Goal: Task Accomplishment & Management: Use online tool/utility

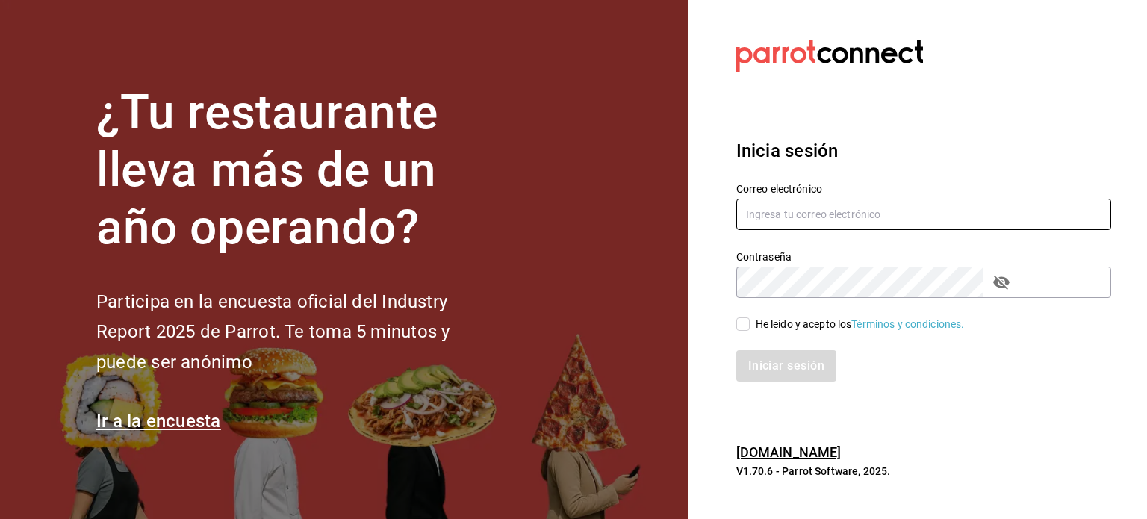
click at [775, 221] on input "text" at bounding box center [923, 214] width 375 height 31
click at [806, 222] on input "text" at bounding box center [923, 214] width 375 height 31
type input "[EMAIL_ADDRESS][DOMAIN_NAME]"
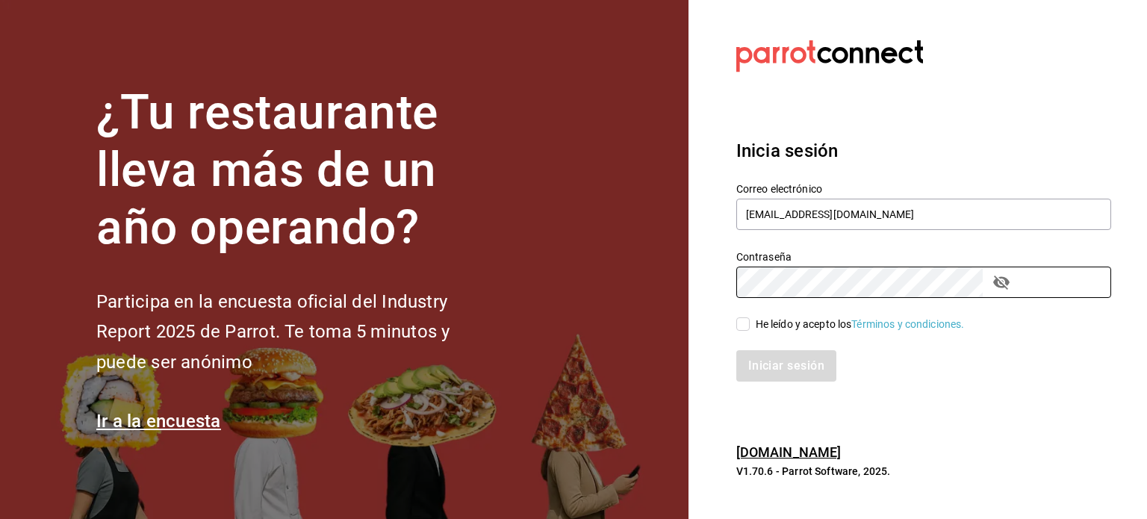
click at [747, 329] on input "He leído y acepto los Términos y condiciones." at bounding box center [742, 323] width 13 height 13
checkbox input "true"
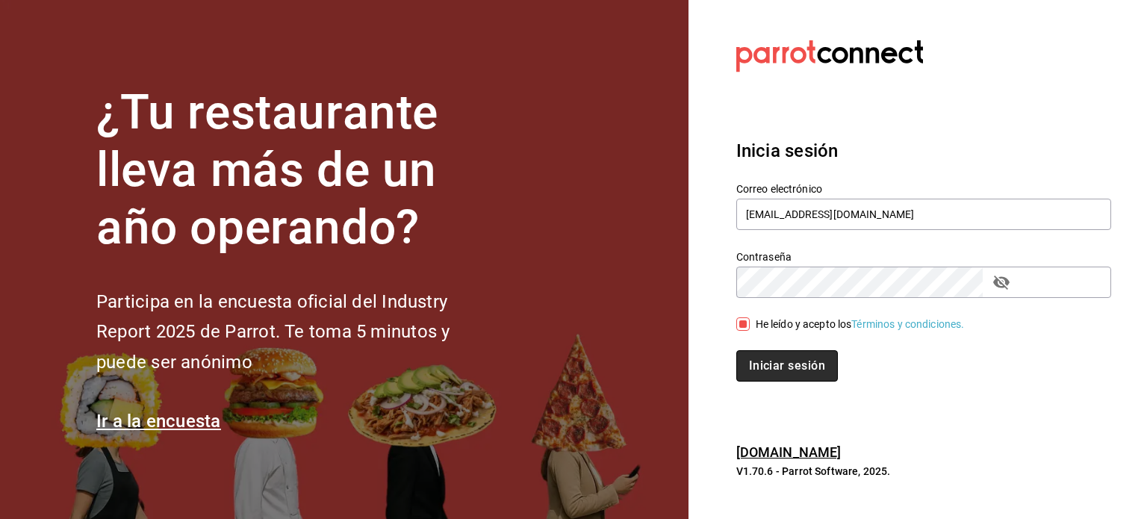
click at [765, 358] on button "Iniciar sesión" at bounding box center [787, 365] width 102 height 31
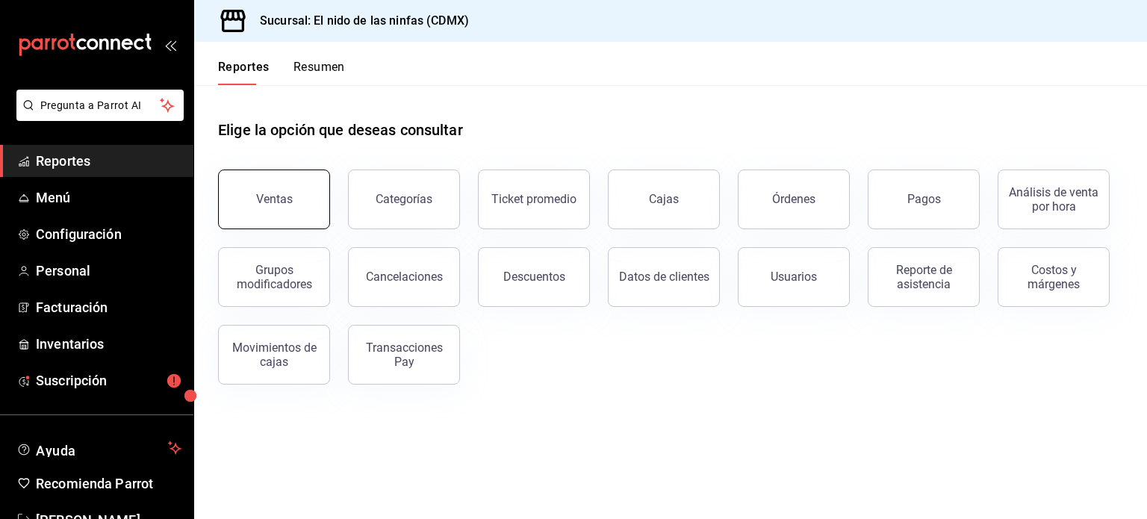
click at [287, 172] on button "Ventas" at bounding box center [274, 199] width 112 height 60
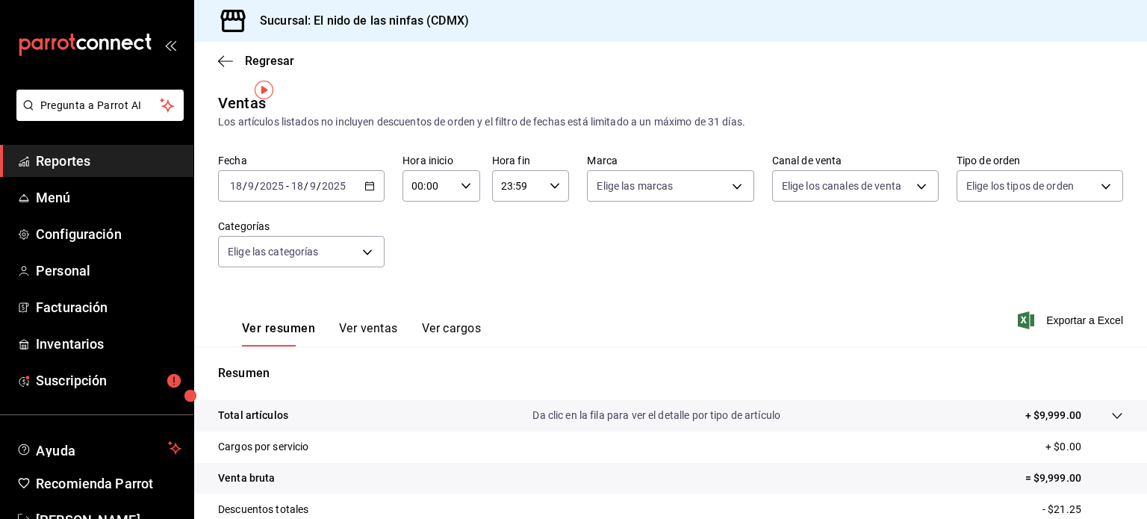
click at [364, 181] on icon "button" at bounding box center [369, 186] width 10 height 10
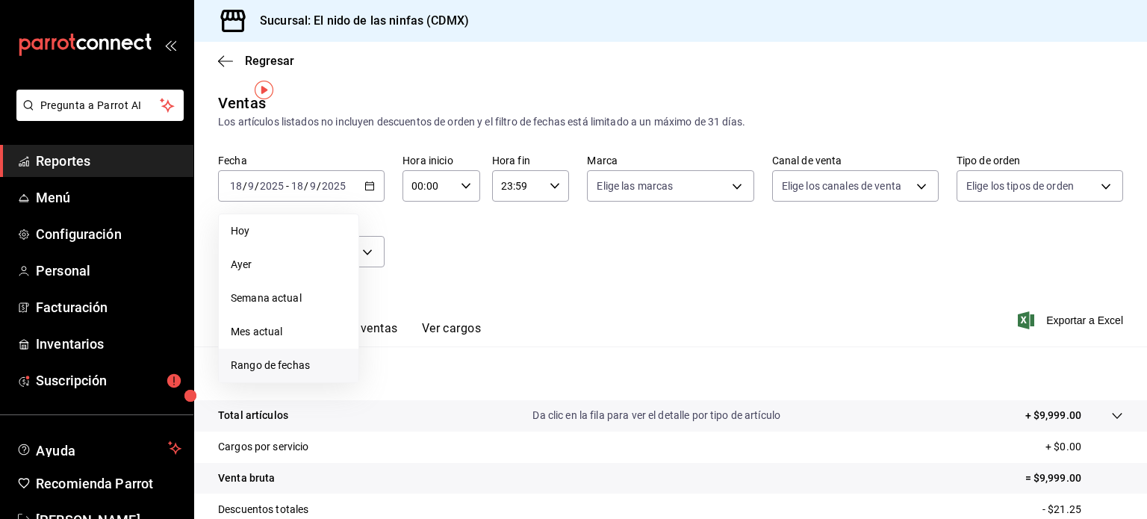
click at [288, 358] on span "Rango de fechas" at bounding box center [289, 366] width 116 height 16
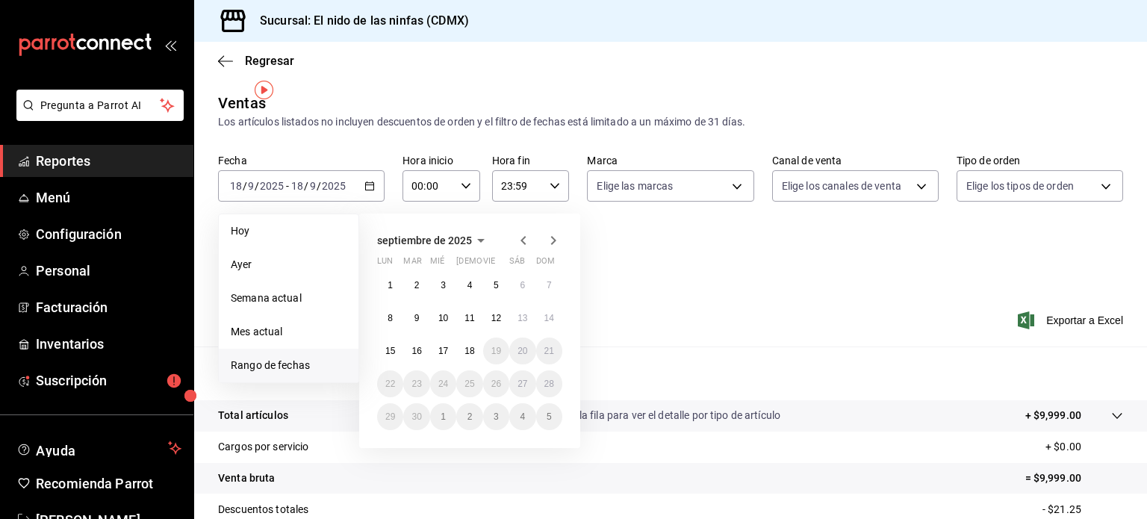
click at [514, 231] on icon "button" at bounding box center [523, 240] width 18 height 18
click at [494, 280] on abbr "1" at bounding box center [496, 285] width 5 height 10
click at [544, 411] on abbr "31" at bounding box center [549, 416] width 10 height 10
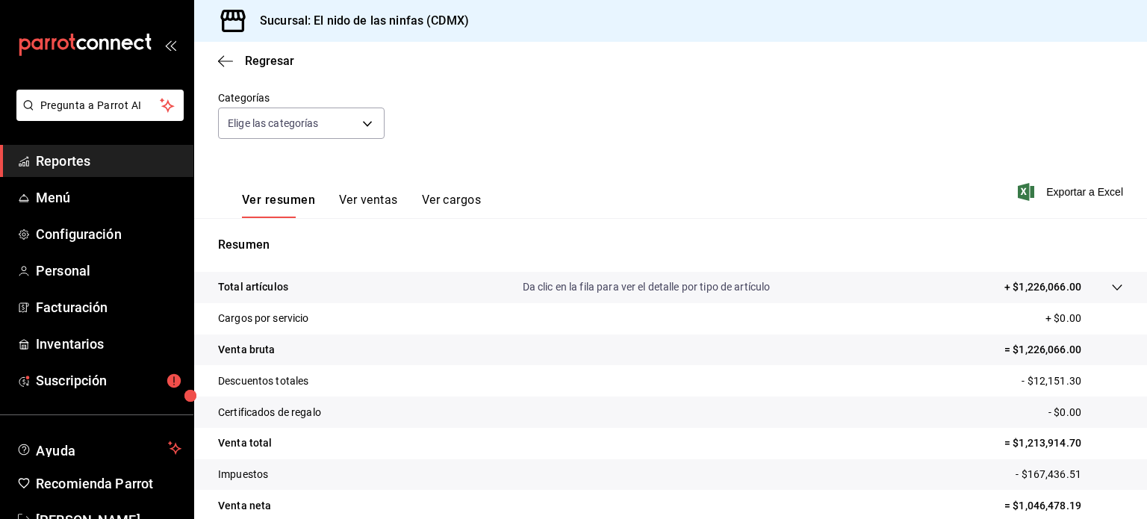
scroll to position [149, 0]
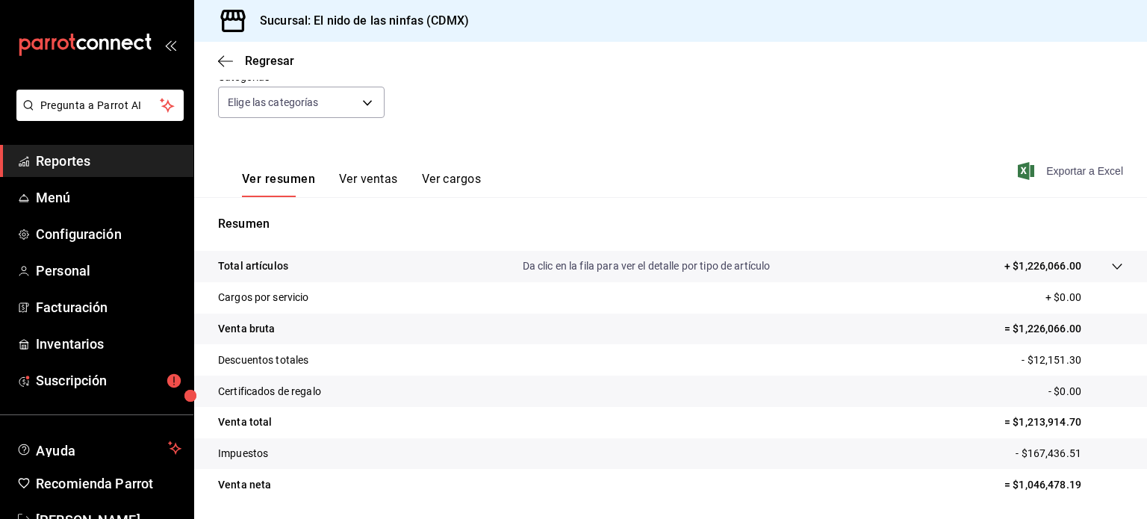
click at [1104, 162] on span "Exportar a Excel" at bounding box center [1072, 171] width 102 height 18
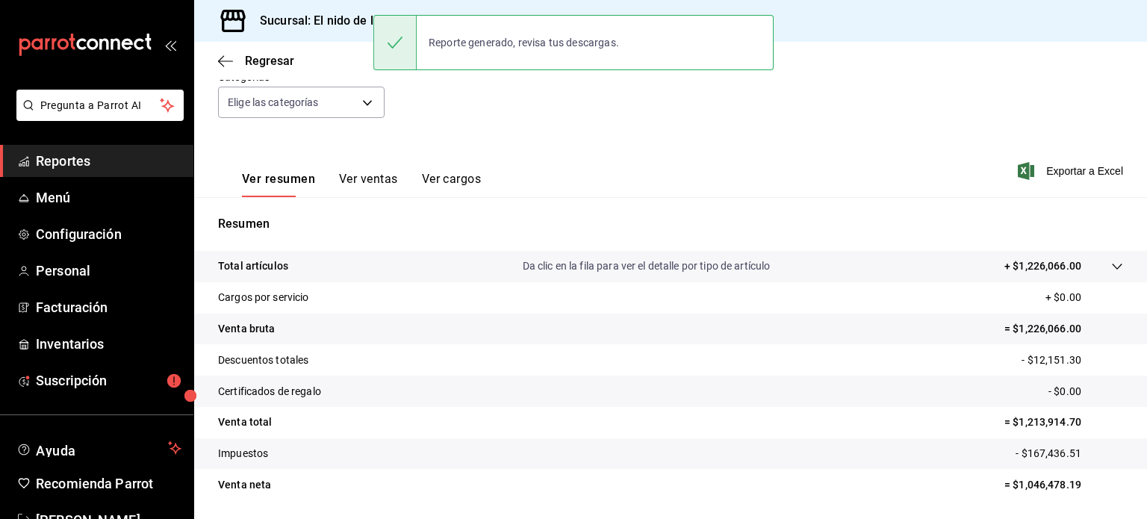
click at [835, 140] on div "Ver resumen Ver ventas Ver cargos Exportar a Excel" at bounding box center [670, 166] width 953 height 61
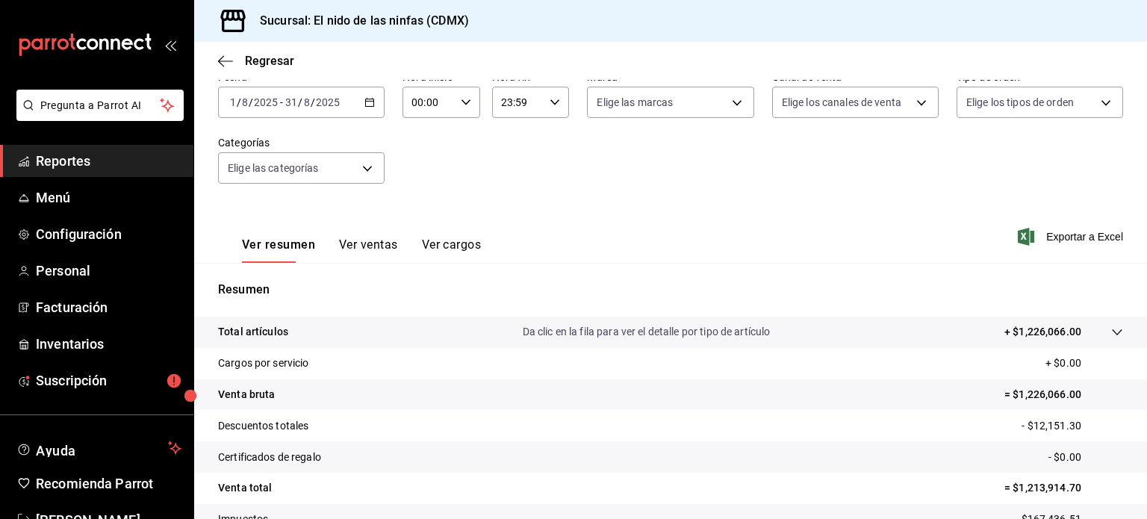
scroll to position [0, 0]
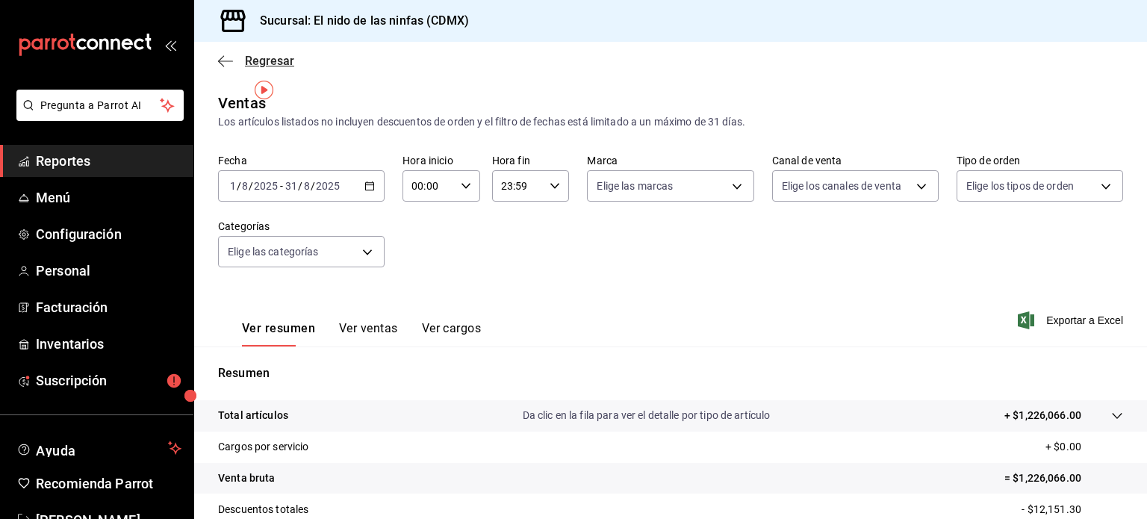
click at [223, 56] on icon "button" at bounding box center [225, 61] width 15 height 13
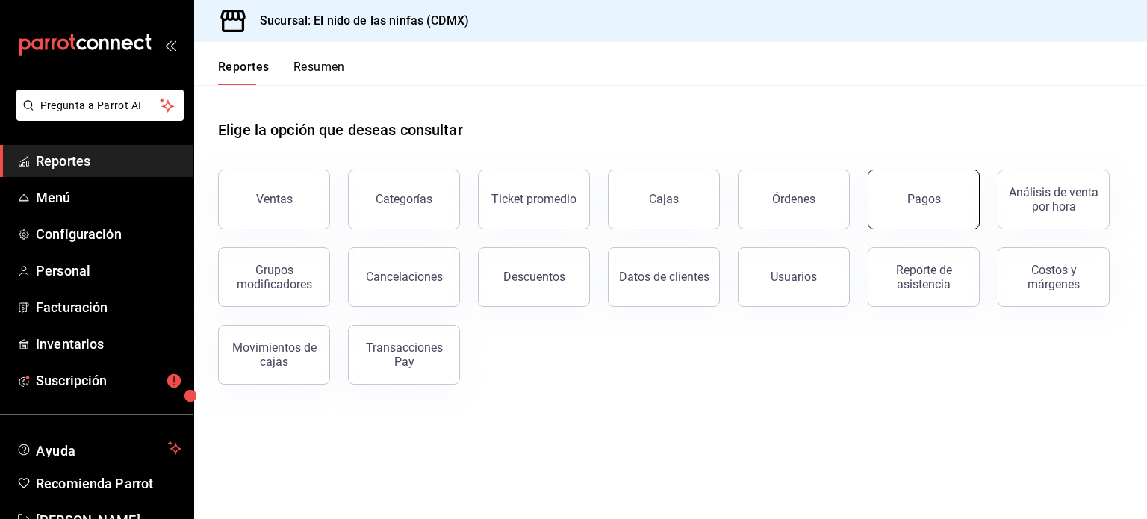
click at [929, 181] on button "Pagos" at bounding box center [924, 199] width 112 height 60
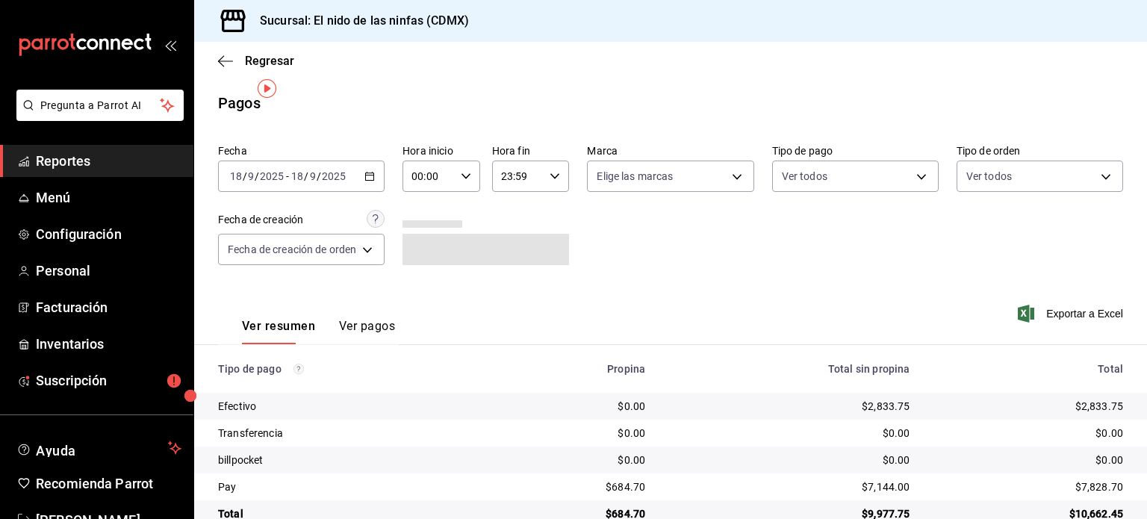
scroll to position [3, 0]
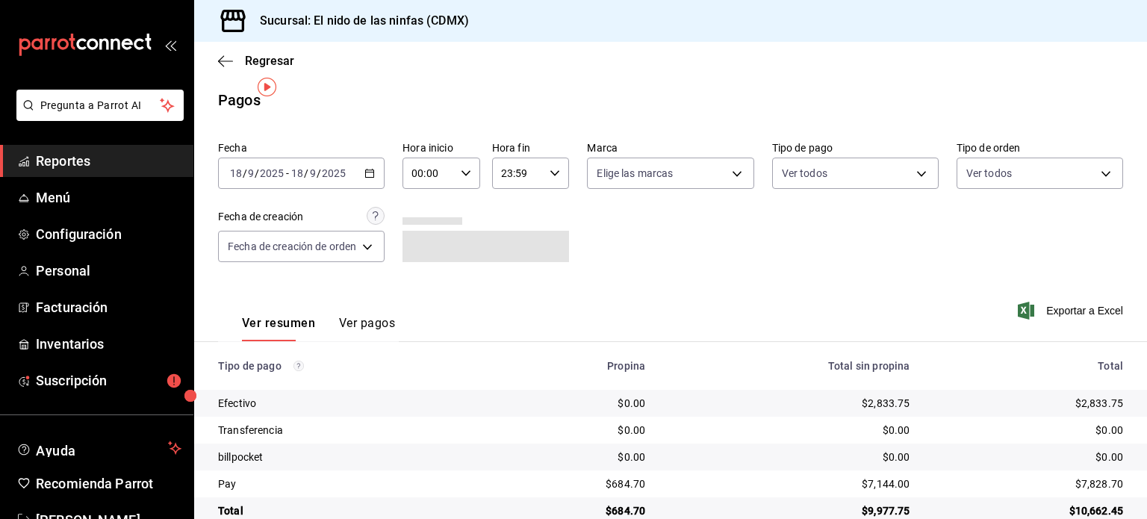
click at [367, 168] on icon "button" at bounding box center [369, 173] width 10 height 10
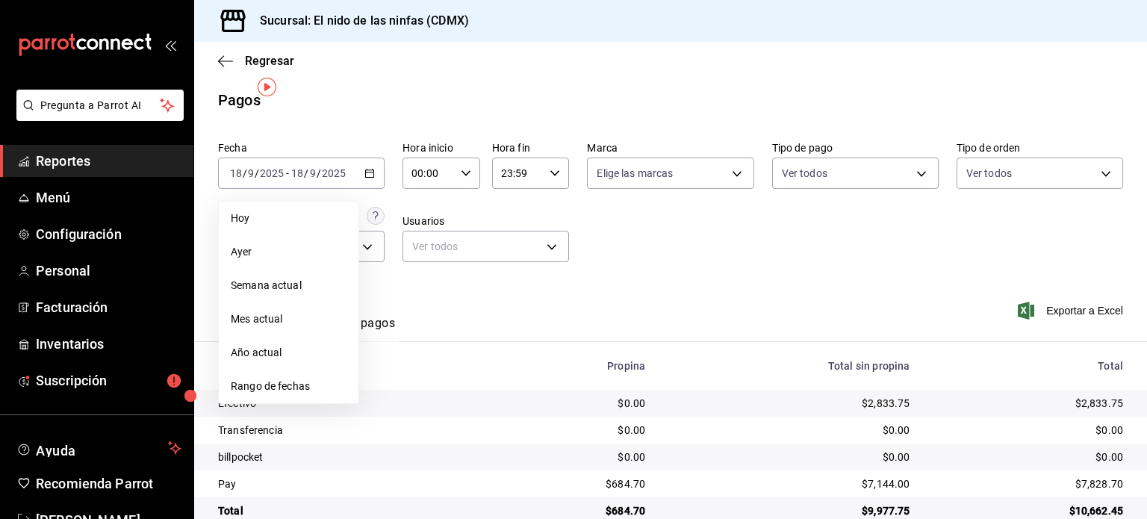
click at [271, 379] on span "Rango de fechas" at bounding box center [289, 387] width 116 height 16
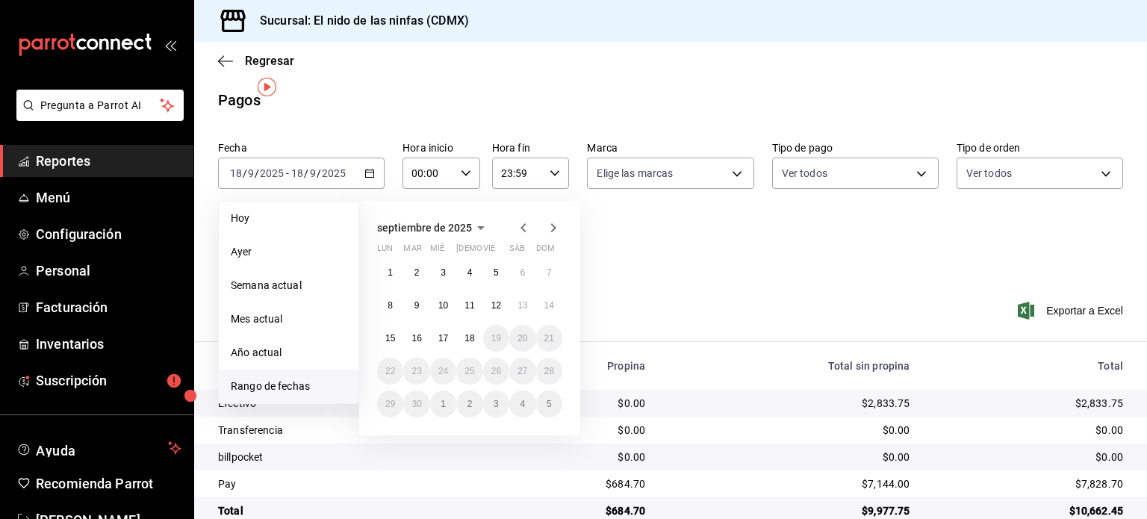
click at [515, 219] on icon "button" at bounding box center [523, 228] width 18 height 18
click at [494, 267] on abbr "1" at bounding box center [496, 272] width 5 height 10
click at [546, 394] on button "31" at bounding box center [549, 404] width 26 height 27
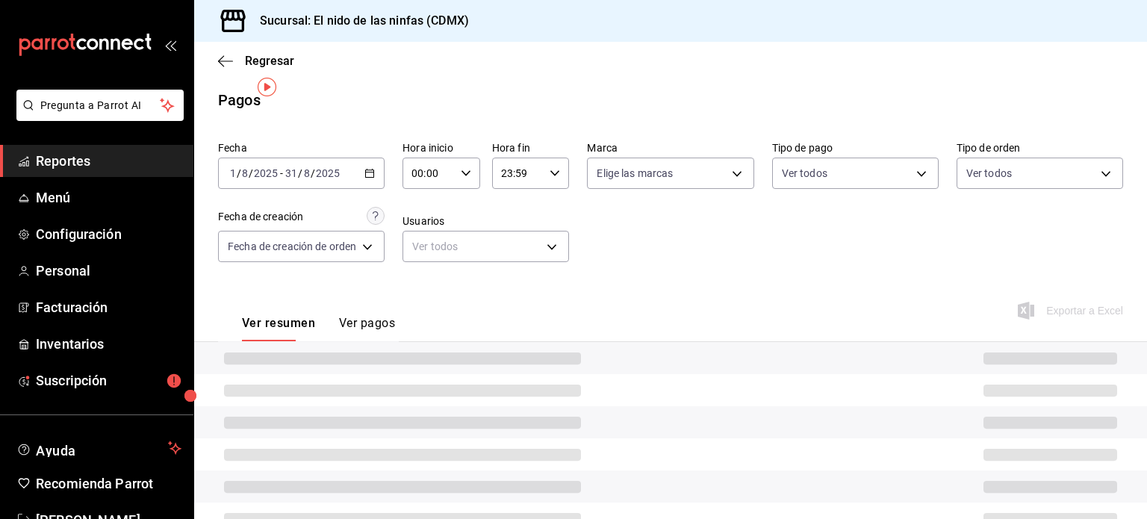
click at [750, 280] on div "Ver resumen Ver pagos Exportar a Excel" at bounding box center [670, 319] width 953 height 79
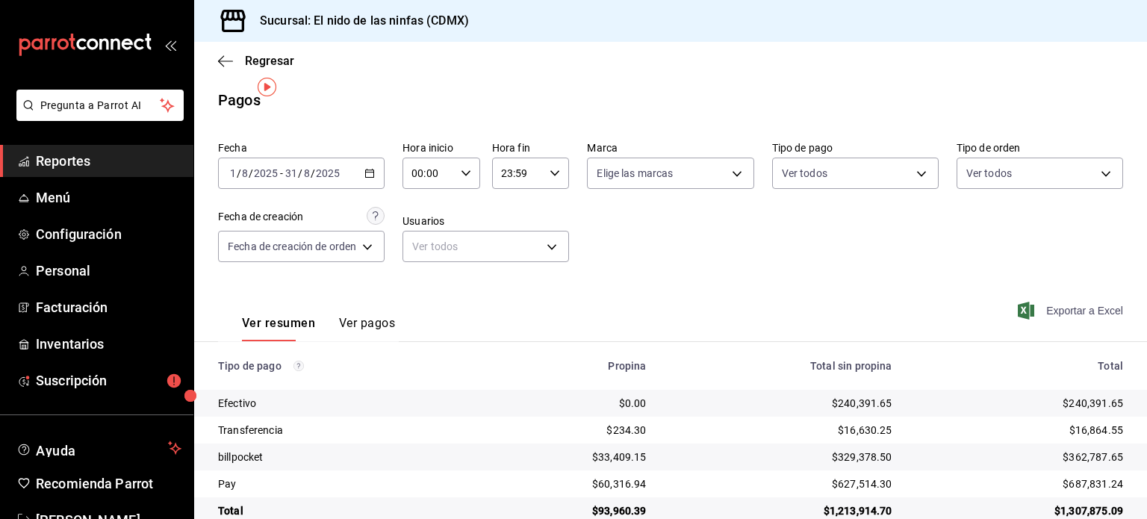
click at [1058, 302] on span "Exportar a Excel" at bounding box center [1072, 311] width 102 height 18
click at [768, 261] on div "Fecha 2025-08-01 1 / 8 / 2025 - 2025-08-31 31 / 8 / 2025 Hora inicio 00:00 Hora…" at bounding box center [670, 207] width 905 height 145
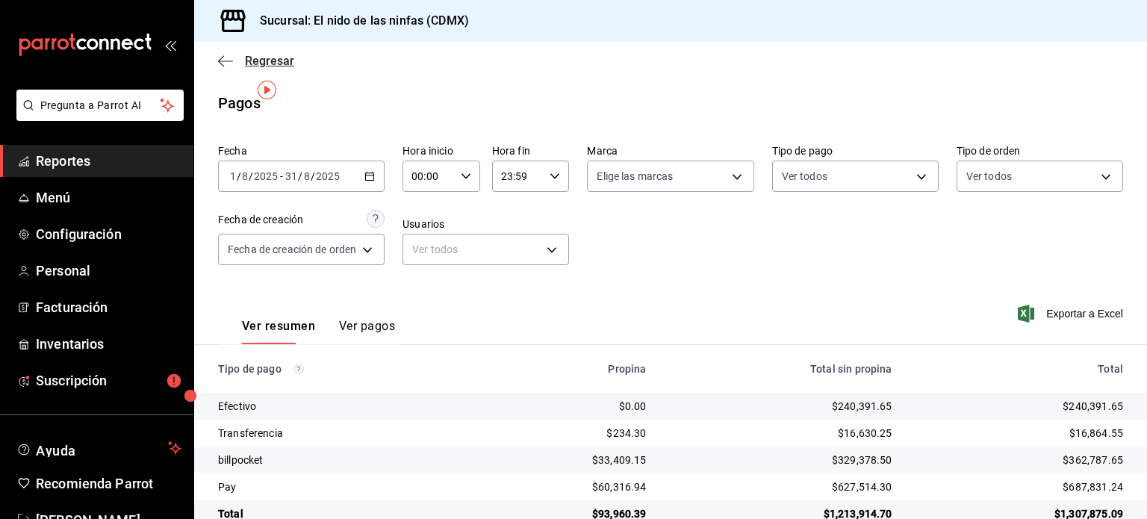
click at [218, 55] on icon "button" at bounding box center [225, 61] width 15 height 13
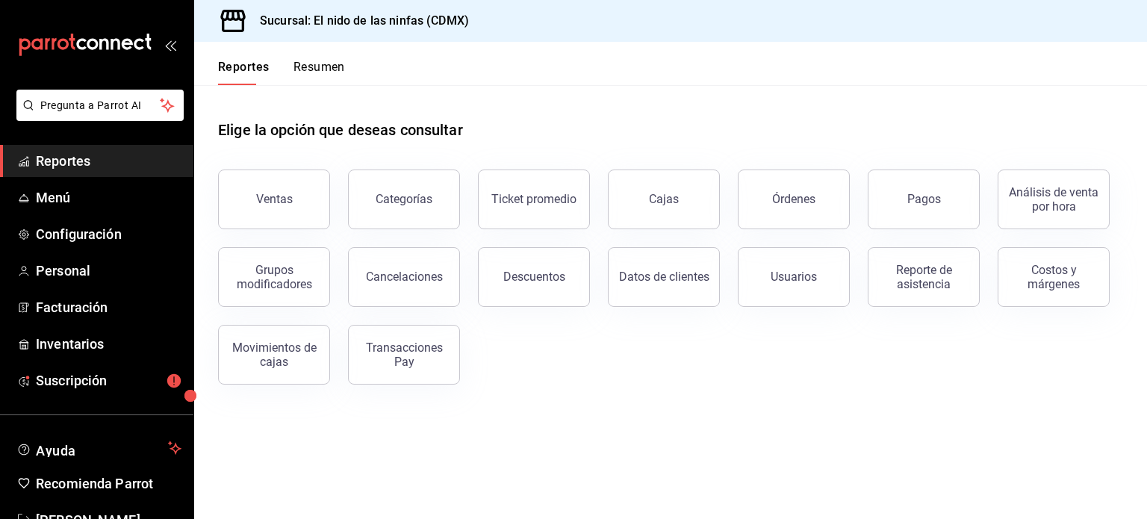
click at [751, 376] on main "Elige la opción que deseas consultar Ventas Categorías Ticket promedio Cajas Ór…" at bounding box center [670, 302] width 953 height 434
click at [62, 510] on span "Felipe Nájera" at bounding box center [109, 520] width 146 height 20
